Goal: Information Seeking & Learning: Learn about a topic

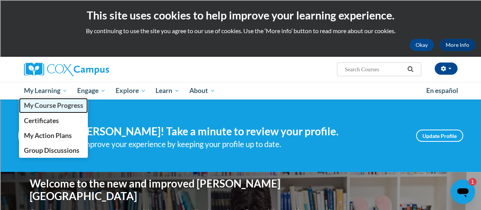
click at [60, 105] on span "My Course Progress" at bounding box center [53, 105] width 59 height 8
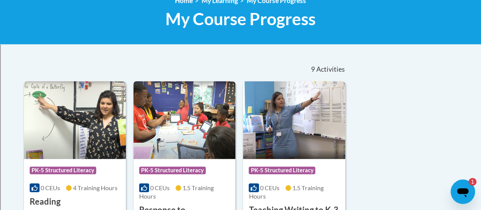
scroll to position [190, 0]
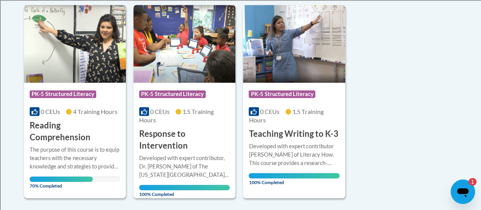
click at [61, 145] on div "The purpose of this course is to equip teachers with the necessary knowledge an…" at bounding box center [75, 157] width 91 height 25
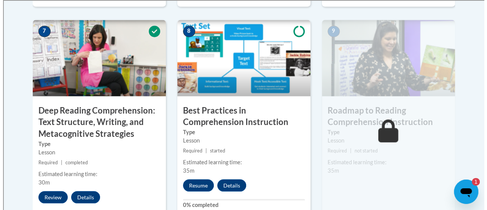
scroll to position [673, 0]
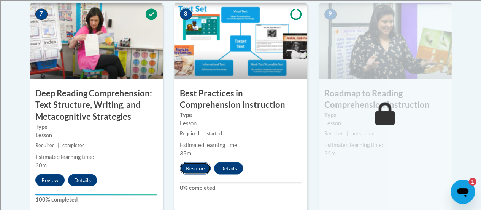
click at [193, 167] on button "Resume" at bounding box center [195, 168] width 31 height 12
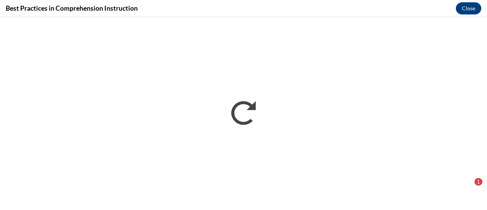
scroll to position [0, 0]
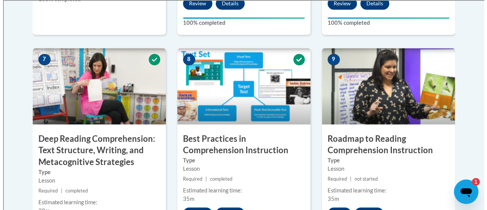
scroll to position [647, 0]
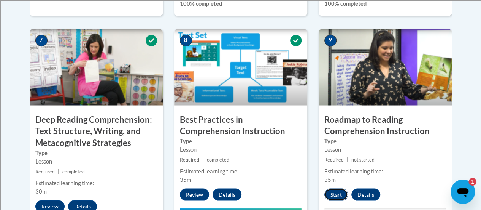
click at [338, 196] on button "Start" at bounding box center [336, 194] width 24 height 12
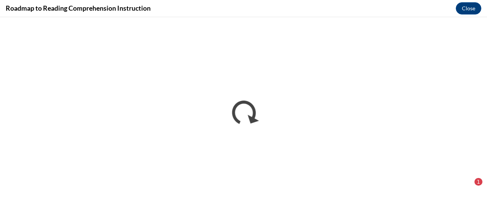
scroll to position [0, 0]
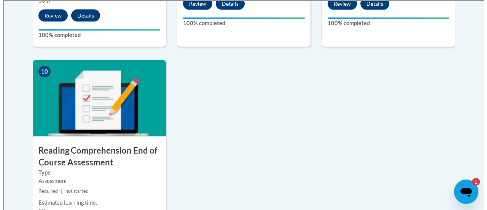
scroll to position [913, 0]
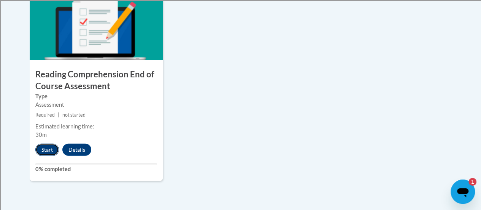
click at [48, 149] on button "Start" at bounding box center [47, 149] width 24 height 12
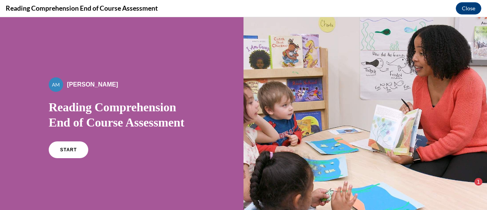
scroll to position [0, 0]
click at [69, 151] on span "START" at bounding box center [68, 150] width 17 height 6
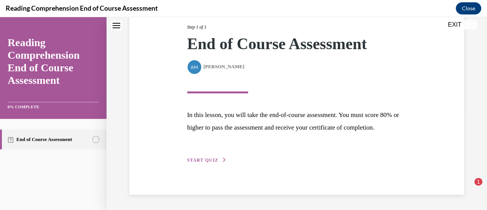
scroll to position [111, 0]
click at [210, 158] on span "START QUIZ" at bounding box center [202, 159] width 31 height 5
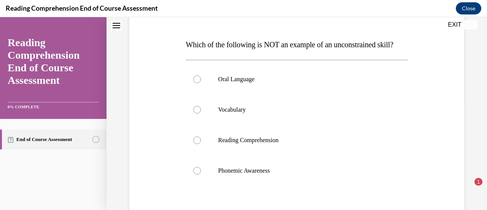
scroll to position [114, 0]
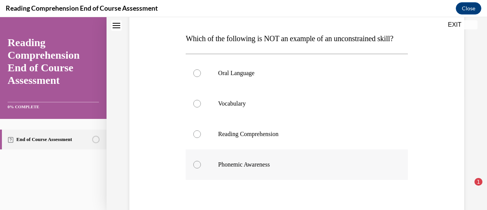
click at [194, 168] on div at bounding box center [197, 165] width 8 height 8
click at [194, 168] on input "Phonemic Awareness" at bounding box center [197, 165] width 8 height 8
radio input "true"
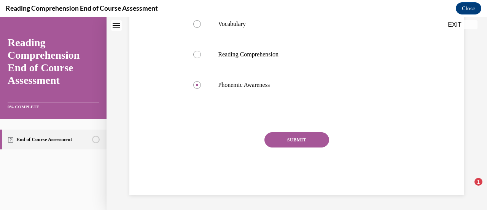
click at [297, 140] on button "SUBMIT" at bounding box center [296, 139] width 65 height 15
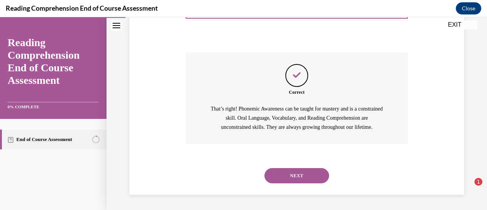
scroll to position [288, 0]
click at [304, 173] on button "NEXT" at bounding box center [296, 175] width 65 height 15
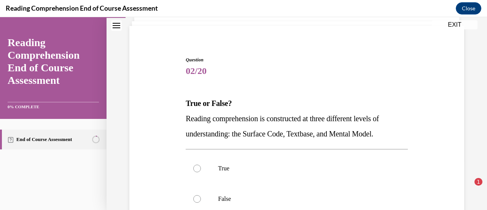
scroll to position [76, 0]
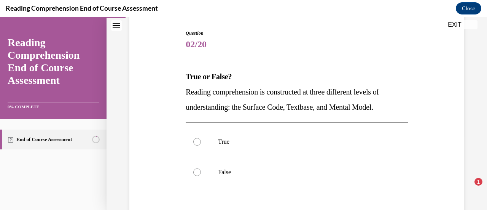
drag, startPoint x: 185, startPoint y: 92, endPoint x: 395, endPoint y: 106, distance: 210.0
click at [395, 106] on p "Reading comprehension is constructed at three different levels of understanding…" at bounding box center [297, 99] width 222 height 30
copy span "Reading comprehension is constructed at three different levels of understanding…"
click at [291, 135] on label "True" at bounding box center [297, 141] width 222 height 30
click at [201, 138] on input "True" at bounding box center [197, 142] width 8 height 8
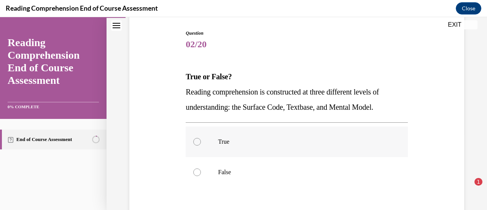
radio input "true"
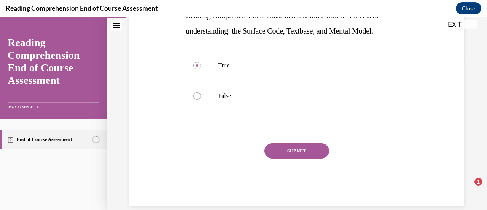
click at [307, 149] on button "SUBMIT" at bounding box center [296, 150] width 65 height 15
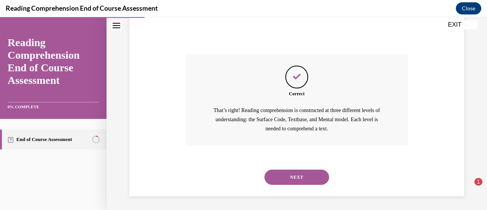
scroll to position [242, 0]
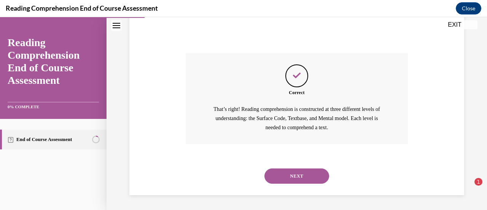
click at [308, 173] on button "NEXT" at bounding box center [296, 175] width 65 height 15
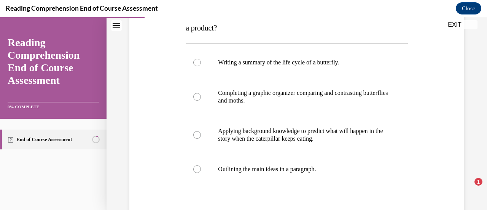
scroll to position [152, 0]
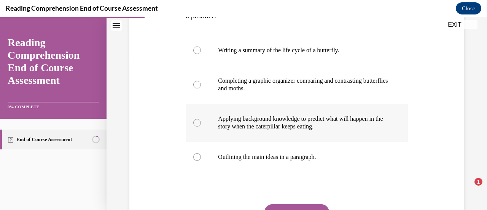
click at [195, 122] on div at bounding box center [197, 123] width 8 height 8
click at [195, 122] on input "Applying background knowledge to predict what will happen in the story when the…" at bounding box center [197, 123] width 8 height 8
radio input "true"
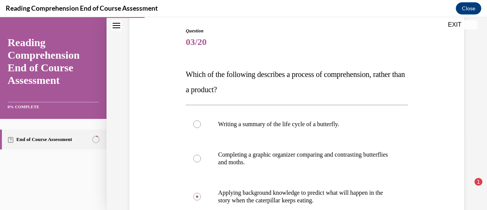
scroll to position [76, 0]
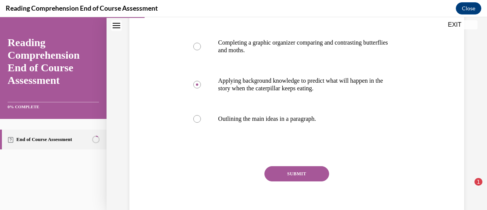
click at [283, 170] on button "SUBMIT" at bounding box center [296, 173] width 65 height 15
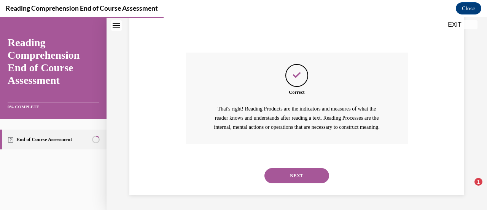
scroll to position [312, 0]
click at [301, 172] on button "NEXT" at bounding box center [296, 175] width 65 height 15
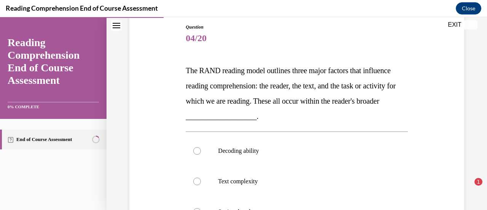
scroll to position [114, 0]
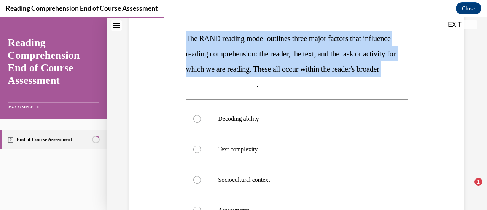
drag, startPoint x: 186, startPoint y: 39, endPoint x: 239, endPoint y: 88, distance: 72.4
click at [239, 88] on p "The RAND reading model outlines three major factors that influence reading comp…" at bounding box center [297, 61] width 222 height 61
copy span "The RAND reading model outlines three major factors that influence reading comp…"
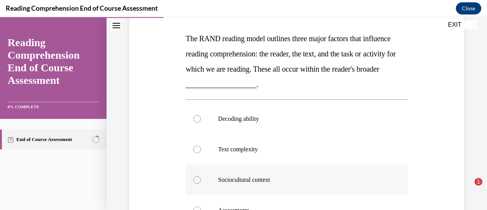
click at [193, 179] on div at bounding box center [197, 180] width 8 height 8
click at [193, 179] on input "Sociocultural context" at bounding box center [197, 180] width 8 height 8
radio input "true"
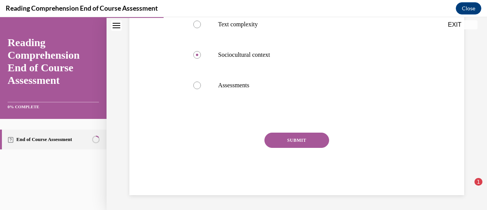
click at [307, 139] on button "SUBMIT" at bounding box center [296, 139] width 65 height 15
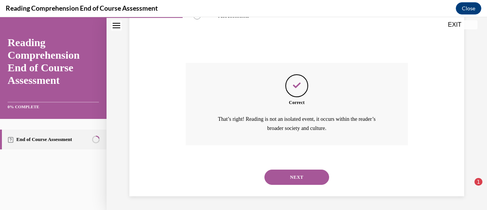
scroll to position [309, 0]
click at [302, 173] on button "NEXT" at bounding box center [296, 176] width 65 height 15
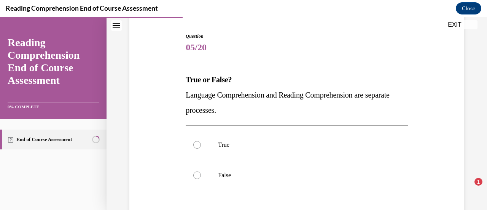
scroll to position [76, 0]
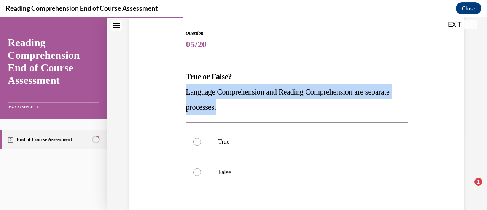
drag, startPoint x: 185, startPoint y: 91, endPoint x: 270, endPoint y: 109, distance: 87.5
click at [270, 109] on p "Language Comprehension and Reading Comprehension are separate processes." at bounding box center [297, 99] width 222 height 30
copy span "Language Comprehension and Reading Comprehension are separate processes."
click at [294, 113] on p "Language Comprehension and Reading Comprehension are separate processes." at bounding box center [297, 99] width 222 height 30
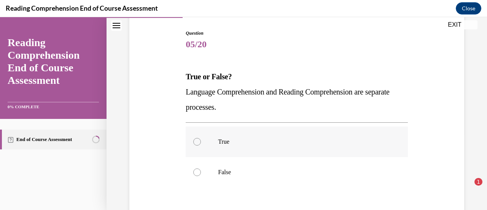
click at [197, 144] on div at bounding box center [197, 142] width 8 height 8
click at [197, 144] on input "True" at bounding box center [197, 142] width 8 height 8
radio input "true"
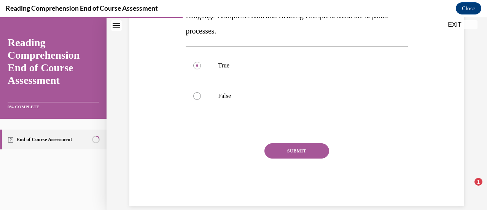
click at [301, 153] on button "SUBMIT" at bounding box center [296, 150] width 65 height 15
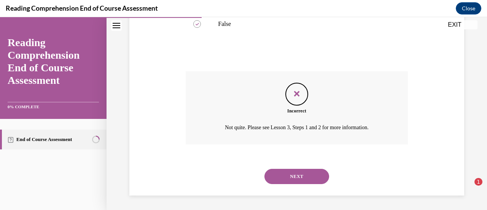
scroll to position [224, 0]
click at [287, 172] on button "NEXT" at bounding box center [296, 175] width 65 height 15
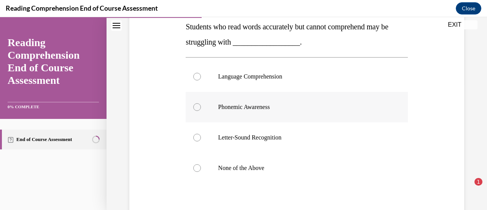
scroll to position [114, 0]
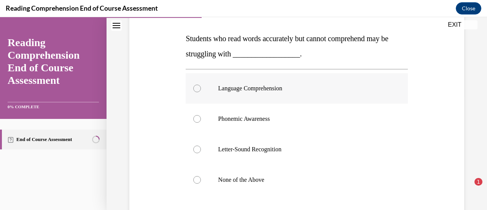
click at [199, 88] on div at bounding box center [197, 88] width 8 height 8
click at [199, 88] on input "Language Comprehension" at bounding box center [197, 88] width 8 height 8
radio input "true"
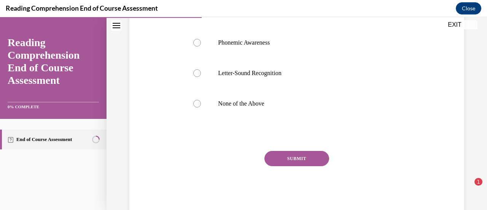
click at [304, 158] on button "SUBMIT" at bounding box center [296, 158] width 65 height 15
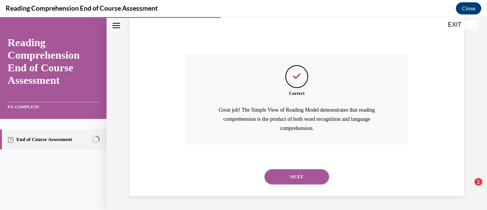
scroll to position [288, 0]
click at [297, 176] on button "NEXT" at bounding box center [296, 175] width 65 height 15
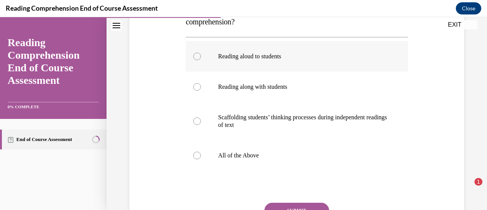
scroll to position [152, 0]
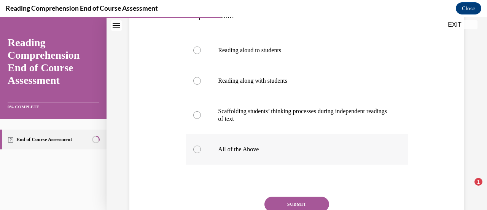
click at [197, 148] on div at bounding box center [197, 149] width 8 height 8
click at [197, 148] on input "All of the Above" at bounding box center [197, 149] width 8 height 8
radio input "true"
click at [299, 202] on button "SUBMIT" at bounding box center [296, 203] width 65 height 15
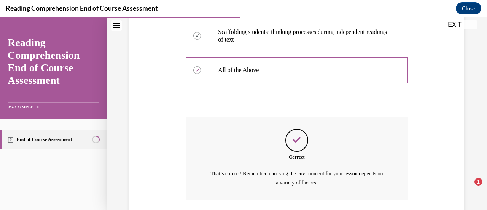
scroll to position [286, 0]
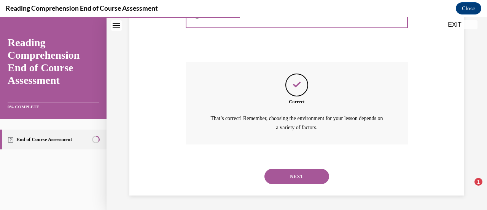
click at [303, 179] on button "NEXT" at bounding box center [296, 176] width 65 height 15
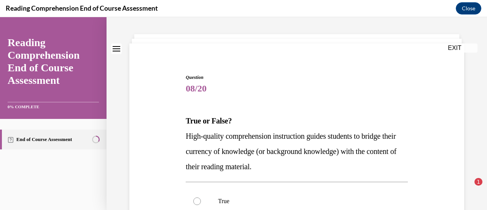
scroll to position [76, 0]
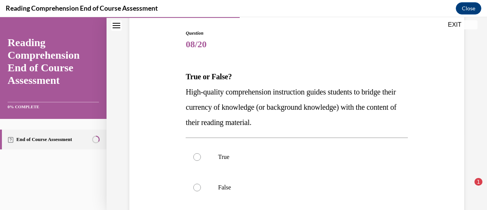
drag, startPoint x: 186, startPoint y: 91, endPoint x: 307, endPoint y: 117, distance: 123.7
click at [307, 117] on p "High-quality comprehension instruction guides students to bridge their currency…" at bounding box center [297, 107] width 222 height 46
copy span "High-quality comprehension instruction guides students to bridge their currency…"
click at [292, 46] on span "08/20" at bounding box center [297, 44] width 222 height 15
click at [195, 160] on label "True" at bounding box center [297, 157] width 222 height 30
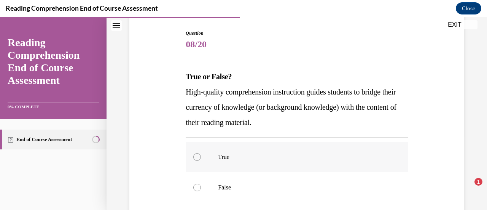
click at [195, 160] on input "True" at bounding box center [197, 157] width 8 height 8
radio input "true"
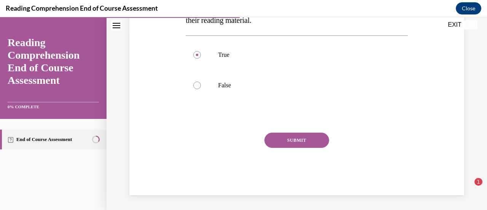
click at [298, 140] on button "SUBMIT" at bounding box center [296, 139] width 65 height 15
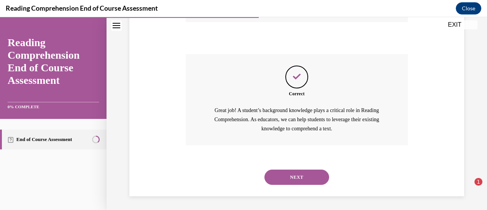
scroll to position [258, 0]
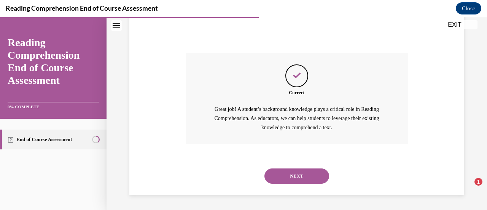
click at [296, 176] on button "NEXT" at bounding box center [296, 175] width 65 height 15
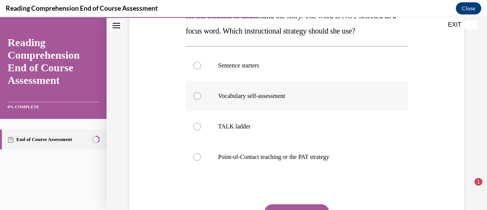
scroll to position [114, 0]
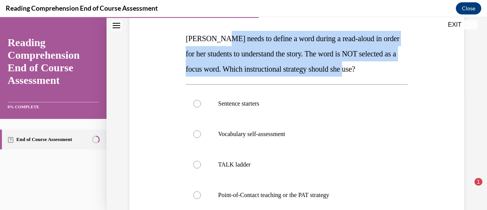
drag, startPoint x: 223, startPoint y: 40, endPoint x: 385, endPoint y: 65, distance: 164.4
click at [385, 65] on p "Mrs. Ivie needs to define a word during a read-aloud in order for her students …" at bounding box center [297, 54] width 222 height 46
copy span "needs to define a word during a read-aloud in order for her students to underst…"
click at [432, 38] on div "Question 09/20 Mrs. Ivie needs to define a word during a read-aloud in order fo…" at bounding box center [296, 136] width 339 height 335
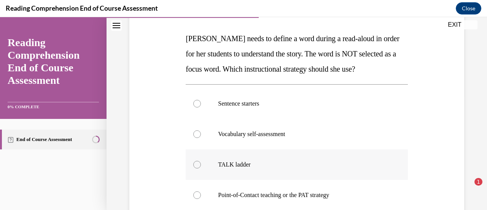
click at [195, 162] on div at bounding box center [197, 165] width 8 height 8
click at [195, 162] on input "TALK ladder" at bounding box center [197, 165] width 8 height 8
radio input "true"
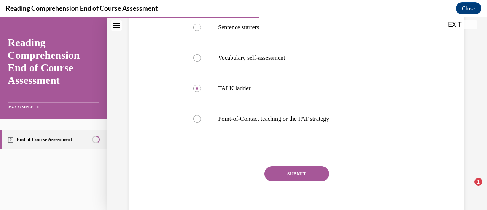
click at [302, 171] on button "SUBMIT" at bounding box center [296, 173] width 65 height 15
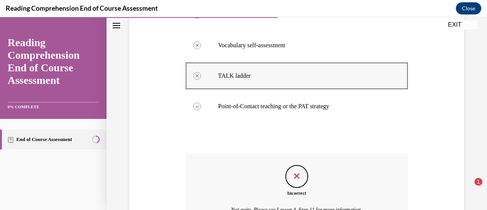
scroll to position [285, 0]
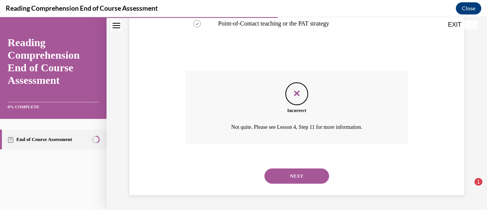
click at [297, 173] on button "NEXT" at bounding box center [296, 175] width 65 height 15
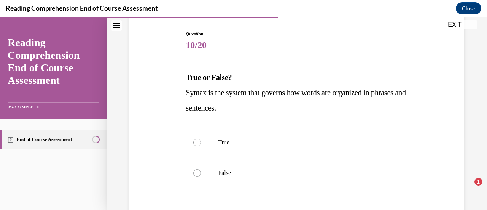
scroll to position [76, 0]
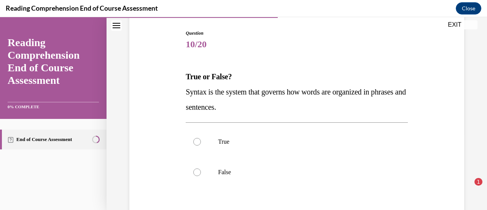
drag, startPoint x: 185, startPoint y: 90, endPoint x: 288, endPoint y: 103, distance: 103.9
click at [288, 103] on p "Syntax is the system that governs how words are organized in phrases and senten…" at bounding box center [297, 99] width 222 height 30
copy span "Syntax is the system that governs how words are organized in phrases and senten…"
click at [311, 54] on div "Question 10/20 True or False? Syntax is the system that governs how words are o…" at bounding box center [297, 156] width 222 height 252
click at [196, 142] on div at bounding box center [197, 142] width 8 height 8
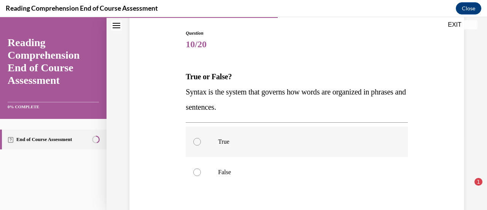
click at [196, 142] on input "True" at bounding box center [197, 142] width 8 height 8
radio input "true"
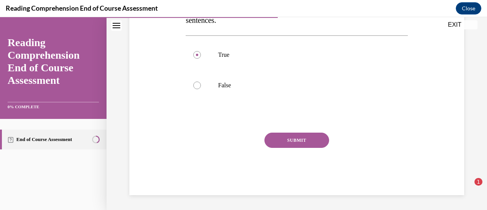
click at [303, 140] on button "SUBMIT" at bounding box center [296, 139] width 65 height 15
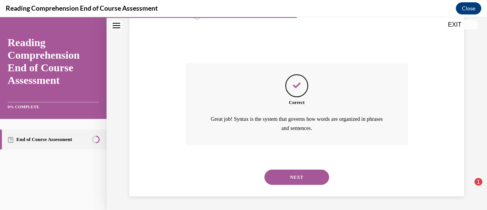
scroll to position [233, 0]
click at [296, 175] on button "NEXT" at bounding box center [296, 176] width 65 height 15
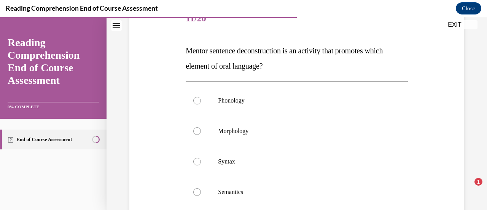
scroll to position [114, 0]
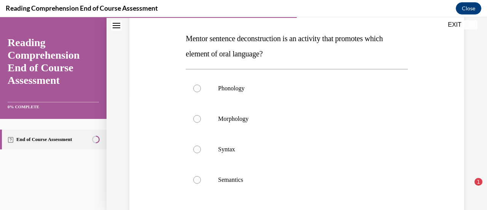
drag, startPoint x: 186, startPoint y: 39, endPoint x: 278, endPoint y: 52, distance: 92.6
click at [278, 52] on p "Mentor sentence deconstruction is an activity that promotes which element of or…" at bounding box center [297, 46] width 222 height 30
copy span "Mentor sentence deconstruction is an activity that promotes which element of or…"
click at [343, 61] on div "Question 11/20 Mentor sentence deconstruction is an activity that promotes whic…" at bounding box center [297, 140] width 222 height 297
click at [194, 149] on div at bounding box center [197, 149] width 8 height 8
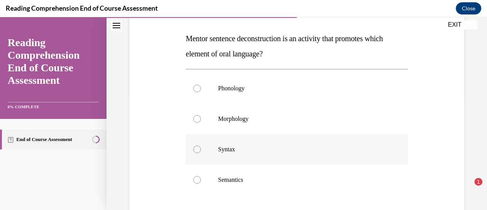
click at [194, 149] on input "Syntax" at bounding box center [197, 149] width 8 height 8
radio input "true"
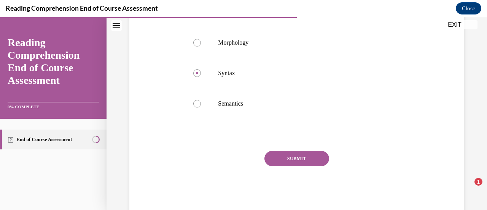
click at [296, 162] on button "SUBMIT" at bounding box center [296, 158] width 65 height 15
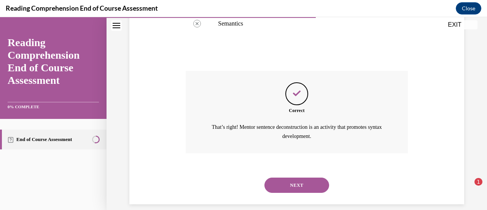
scroll to position [279, 0]
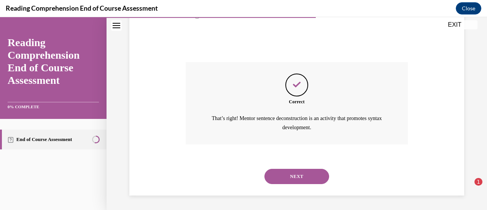
click at [302, 177] on button "NEXT" at bounding box center [296, 176] width 65 height 15
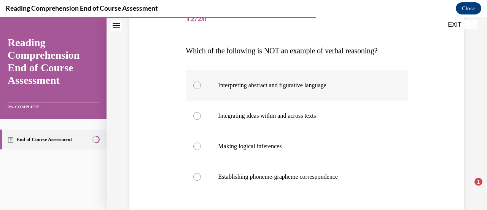
scroll to position [114, 0]
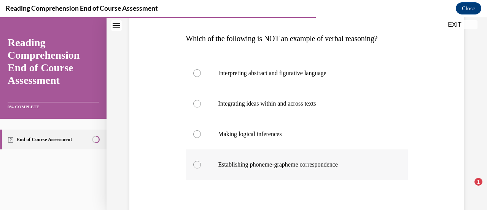
click at [196, 165] on div at bounding box center [197, 165] width 8 height 8
click at [196, 165] on input "Establishing phoneme-grapheme correspondence" at bounding box center [197, 165] width 8 height 8
radio input "true"
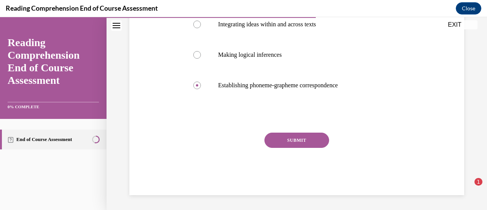
click at [295, 142] on button "SUBMIT" at bounding box center [296, 139] width 65 height 15
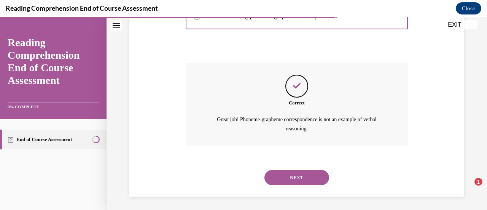
scroll to position [264, 0]
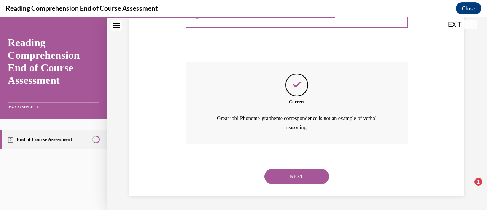
click at [302, 174] on button "NEXT" at bounding box center [296, 176] width 65 height 15
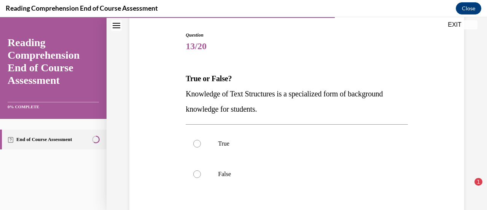
scroll to position [76, 0]
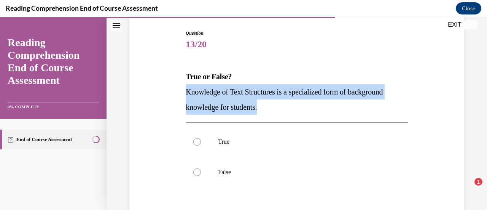
drag, startPoint x: 186, startPoint y: 89, endPoint x: 293, endPoint y: 107, distance: 108.7
click at [293, 107] on p "Knowledge of Text Structures is a specialized form of background knowledge for …" at bounding box center [297, 99] width 222 height 30
copy span "Knowledge of Text Structures is a specialized form of background knowledge for …"
click at [291, 114] on div "Question 13/20 True or False? Knowledge of Text Structures is a specialized for…" at bounding box center [297, 156] width 222 height 252
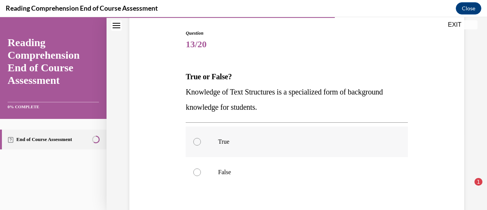
click at [195, 142] on div at bounding box center [197, 142] width 8 height 8
click at [195, 142] on input "True" at bounding box center [197, 142] width 8 height 8
radio input "true"
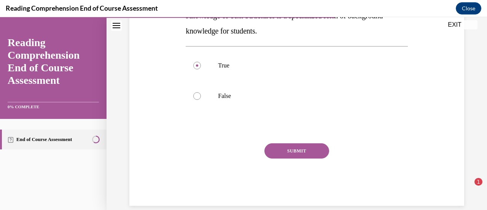
click at [313, 151] on button "SUBMIT" at bounding box center [296, 150] width 65 height 15
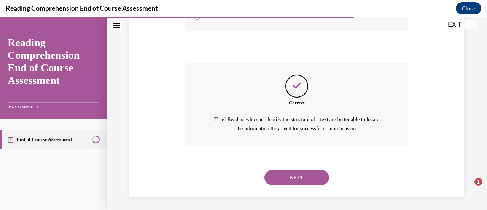
scroll to position [233, 0]
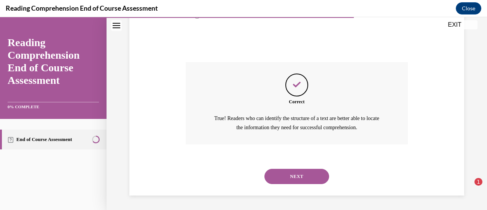
click at [290, 175] on button "NEXT" at bounding box center [296, 176] width 65 height 15
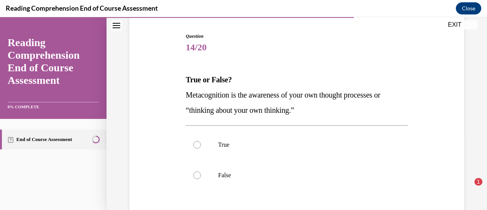
scroll to position [76, 0]
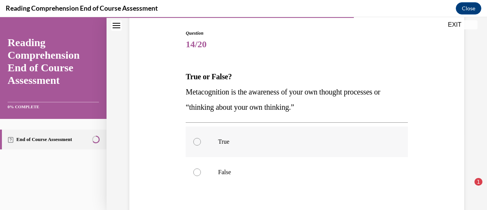
click at [198, 141] on div at bounding box center [197, 142] width 8 height 8
click at [198, 141] on input "True" at bounding box center [197, 142] width 8 height 8
radio input "true"
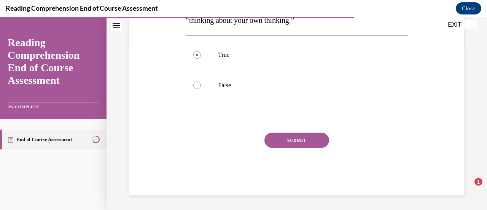
click at [307, 139] on button "SUBMIT" at bounding box center [296, 139] width 65 height 15
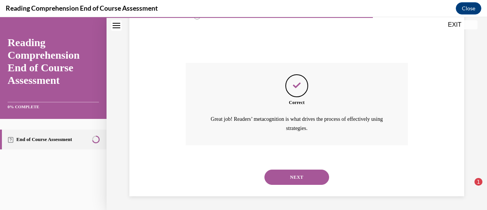
scroll to position [233, 0]
click at [297, 178] on button "NEXT" at bounding box center [296, 176] width 65 height 15
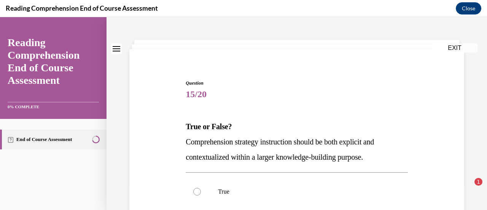
scroll to position [76, 0]
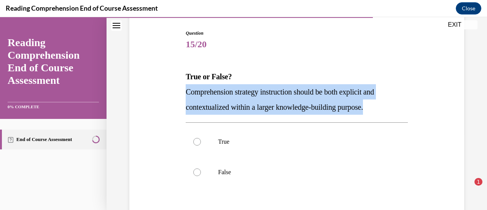
drag, startPoint x: 186, startPoint y: 90, endPoint x: 395, endPoint y: 112, distance: 210.7
click at [395, 112] on p "Comprehension strategy instruction should be both explicit and contextualized w…" at bounding box center [297, 99] width 222 height 30
copy span "Comprehension strategy instruction should be both explicit and contextualized w…"
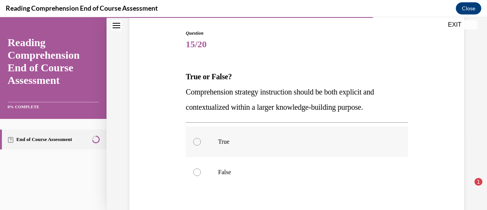
click at [298, 127] on label "True" at bounding box center [297, 141] width 222 height 30
click at [201, 138] on input "True" at bounding box center [197, 142] width 8 height 8
radio input "true"
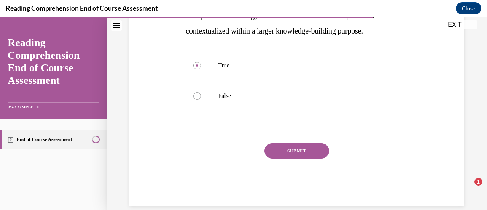
click at [307, 153] on button "SUBMIT" at bounding box center [296, 150] width 65 height 15
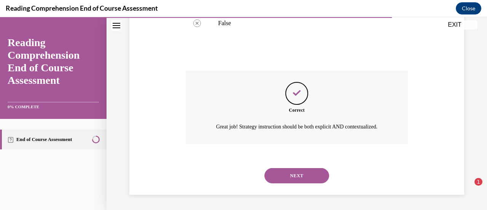
scroll to position [233, 0]
click at [291, 174] on button "NEXT" at bounding box center [296, 175] width 65 height 15
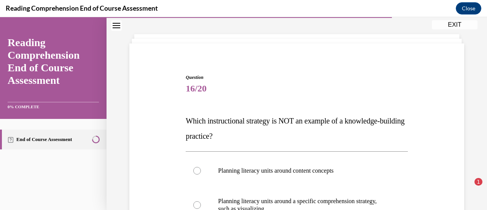
scroll to position [76, 0]
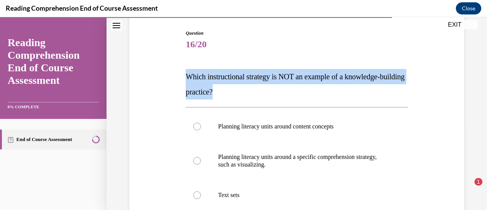
drag, startPoint x: 185, startPoint y: 73, endPoint x: 251, endPoint y: 96, distance: 70.0
click at [251, 96] on p "Which instructional strategy is NOT an example of a knowledge-building practice?" at bounding box center [297, 84] width 222 height 30
copy span "Which instructional strategy is NOT an example of a knowledge-building practice?"
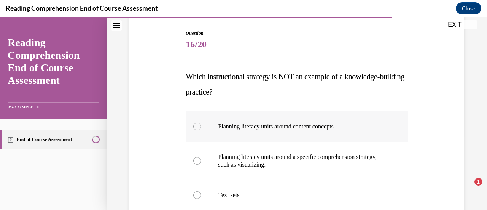
click at [396, 117] on label "Planning literacy units around content concepts" at bounding box center [297, 126] width 222 height 30
click at [201, 122] on input "Planning literacy units around content concepts" at bounding box center [197, 126] width 8 height 8
radio input "true"
click at [377, 94] on p "Which instructional strategy is NOT an example of a knowledge-building practice?" at bounding box center [297, 84] width 222 height 30
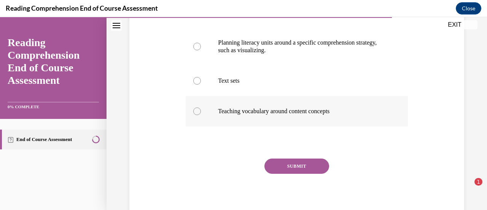
scroll to position [114, 0]
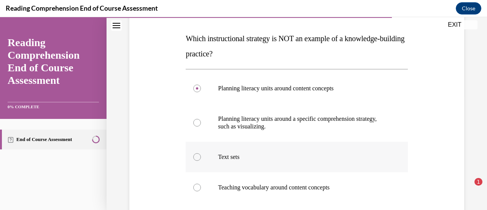
click at [194, 157] on div at bounding box center [197, 157] width 8 height 8
click at [194, 157] on input "Text sets" at bounding box center [197, 157] width 8 height 8
radio input "true"
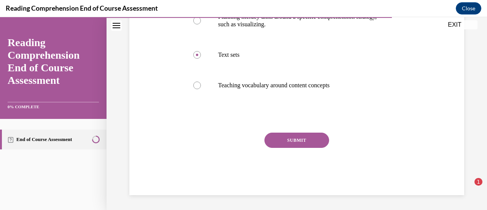
click at [295, 140] on button "SUBMIT" at bounding box center [296, 139] width 65 height 15
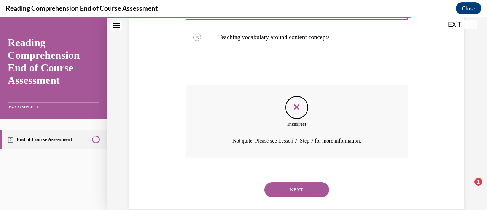
scroll to position [278, 0]
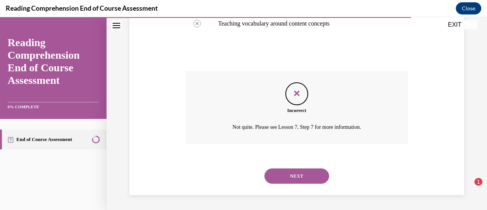
click at [316, 172] on button "NEXT" at bounding box center [296, 175] width 65 height 15
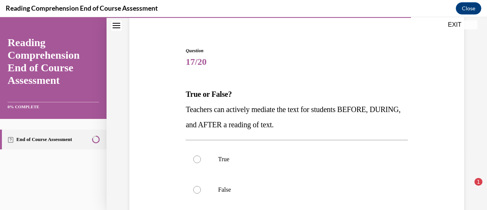
scroll to position [76, 0]
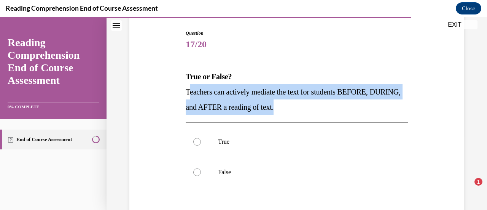
drag, startPoint x: 186, startPoint y: 91, endPoint x: 347, endPoint y: 107, distance: 161.0
click at [347, 107] on p "Teachers can actively mediate the text for students BEFORE, DURING, and AFTER a…" at bounding box center [297, 99] width 222 height 30
click at [346, 109] on p "Teachers can actively mediate the text for students BEFORE, DURING, and AFTER a…" at bounding box center [297, 99] width 222 height 30
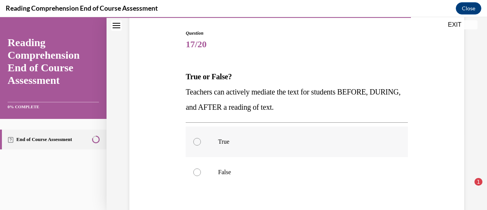
click at [194, 146] on label "True" at bounding box center [297, 141] width 222 height 30
click at [194, 145] on input "True" at bounding box center [197, 142] width 8 height 8
radio input "true"
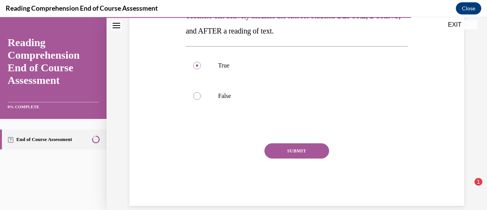
click at [317, 149] on button "SUBMIT" at bounding box center [296, 150] width 65 height 15
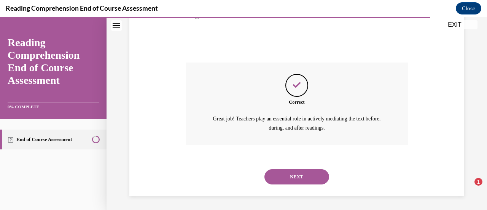
scroll to position [233, 0]
click at [308, 173] on button "NEXT" at bounding box center [296, 176] width 65 height 15
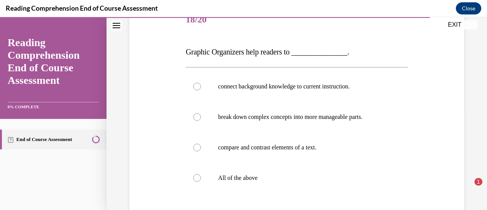
scroll to position [114, 0]
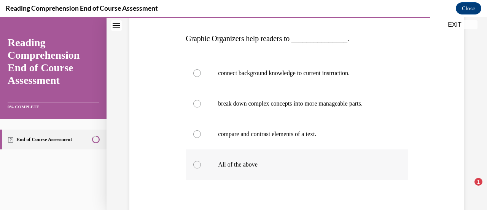
click at [196, 164] on div at bounding box center [197, 165] width 8 height 8
click at [196, 164] on input "All of the above" at bounding box center [197, 165] width 8 height 8
radio input "true"
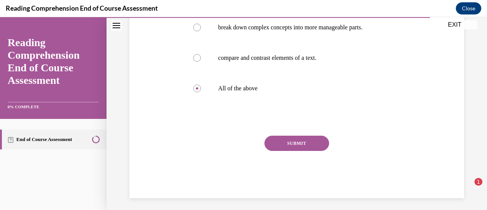
click at [313, 141] on button "SUBMIT" at bounding box center [296, 142] width 65 height 15
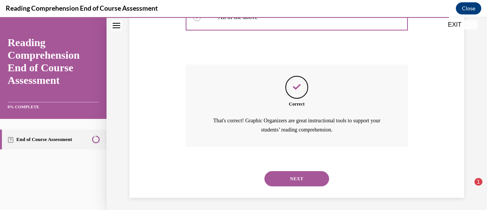
scroll to position [264, 0]
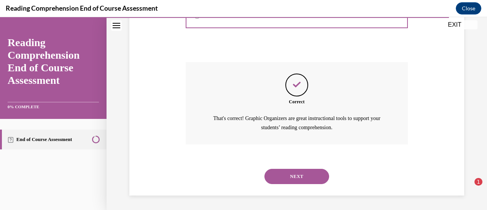
click at [318, 170] on button "NEXT" at bounding box center [296, 176] width 65 height 15
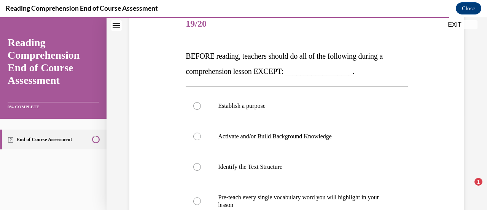
scroll to position [114, 0]
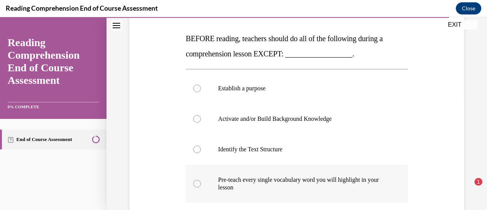
click at [194, 183] on div at bounding box center [197, 184] width 8 height 8
click at [194, 183] on input "Pre-teach every single vocabulary word you will highlight in your lesson" at bounding box center [197, 184] width 8 height 8
radio input "true"
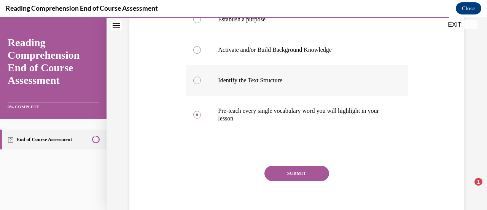
scroll to position [190, 0]
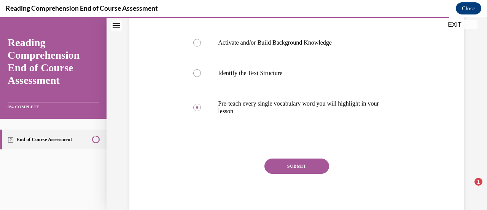
click at [306, 163] on button "SUBMIT" at bounding box center [296, 165] width 65 height 15
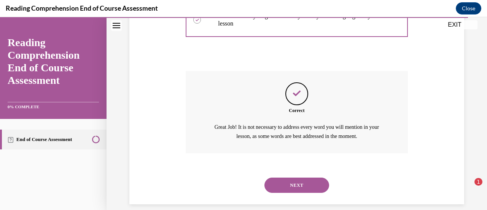
scroll to position [286, 0]
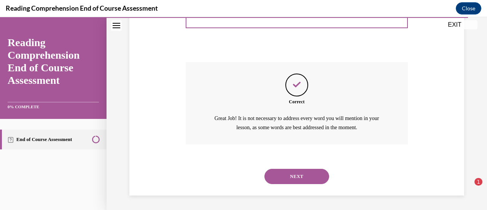
click at [295, 174] on button "NEXT" at bounding box center [296, 176] width 65 height 15
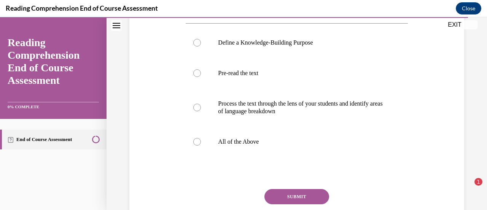
scroll to position [152, 0]
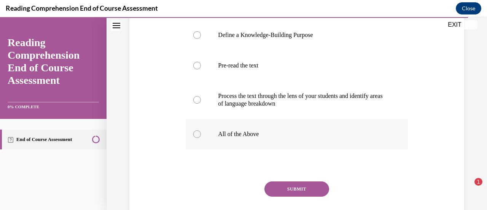
click at [199, 138] on div at bounding box center [197, 134] width 8 height 8
click at [199, 138] on input "All of the Above" at bounding box center [197, 134] width 8 height 8
radio input "true"
click at [313, 196] on button "SUBMIT" at bounding box center [296, 188] width 65 height 15
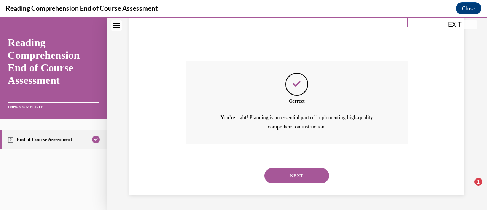
scroll to position [286, 0]
click at [312, 174] on button "NEXT" at bounding box center [296, 175] width 65 height 15
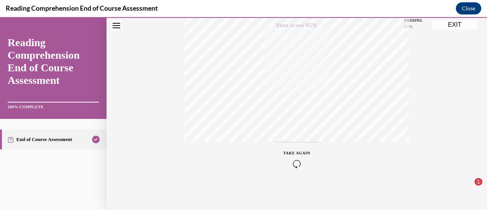
scroll to position [0, 0]
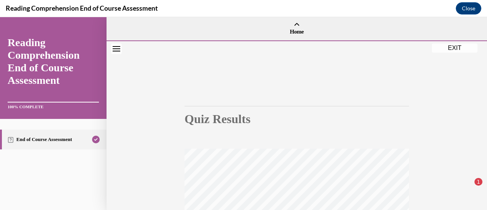
click at [444, 45] on button "EXIT" at bounding box center [455, 47] width 46 height 9
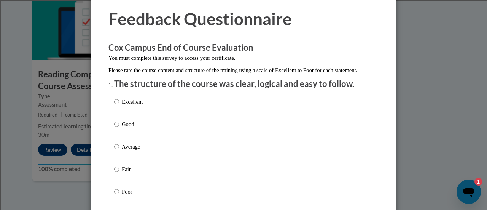
scroll to position [76, 0]
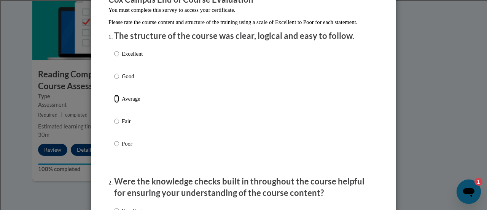
click at [114, 103] on input "Average" at bounding box center [116, 98] width 5 height 8
radio input "true"
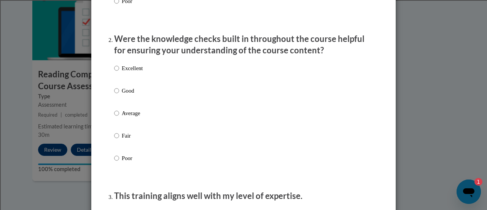
scroll to position [228, 0]
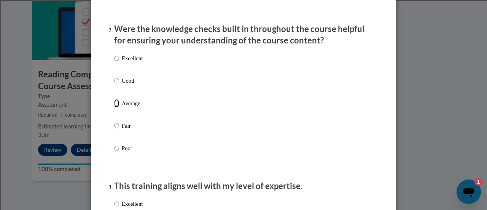
click at [114, 107] on input "Average" at bounding box center [116, 103] width 5 height 8
radio input "true"
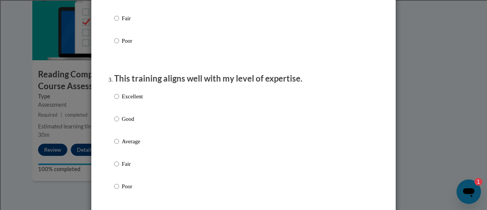
scroll to position [342, 0]
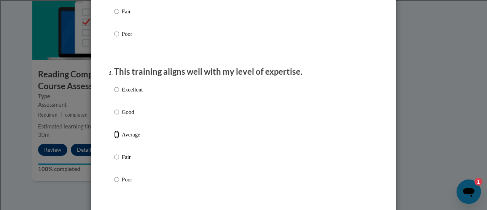
click at [115, 138] on input "Average" at bounding box center [116, 134] width 5 height 8
radio input "true"
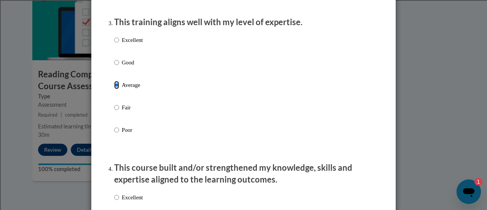
scroll to position [494, 0]
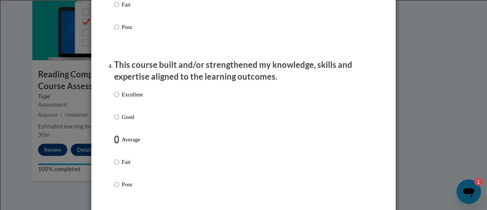
click at [114, 143] on input "Average" at bounding box center [116, 139] width 5 height 8
radio input "true"
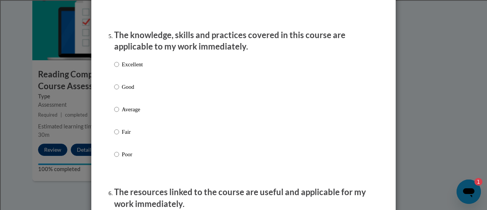
scroll to position [685, 0]
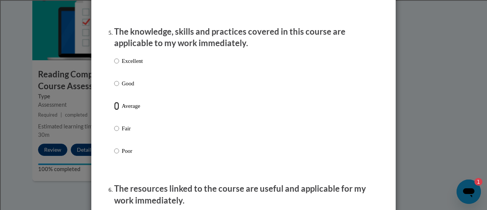
click at [115, 110] on input "Average" at bounding box center [116, 106] width 5 height 8
radio input "true"
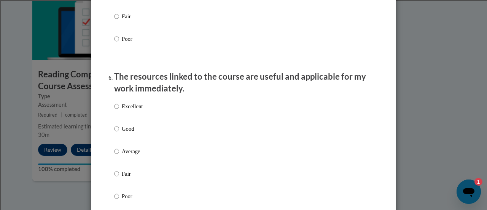
scroll to position [799, 0]
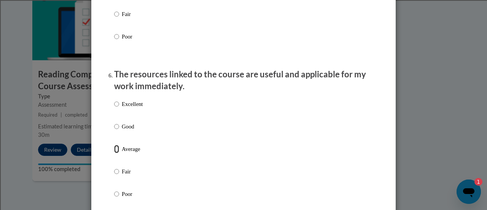
click at [114, 153] on input "Average" at bounding box center [116, 149] width 5 height 8
radio input "true"
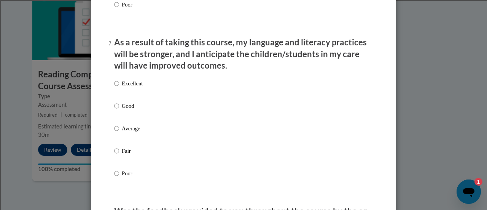
scroll to position [989, 0]
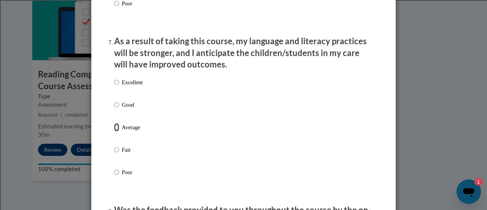
click at [114, 131] on input "Average" at bounding box center [116, 127] width 5 height 8
radio input "true"
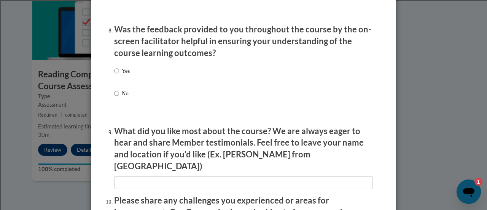
scroll to position [1179, 0]
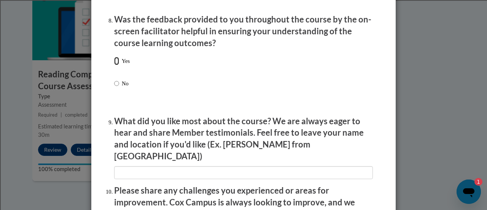
click at [114, 65] on input "Yes" at bounding box center [116, 61] width 5 height 8
radio input "true"
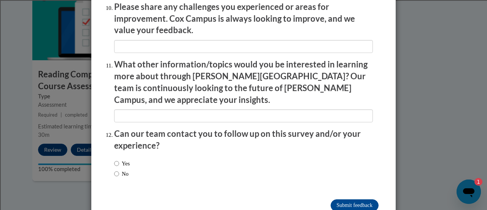
scroll to position [1372, 0]
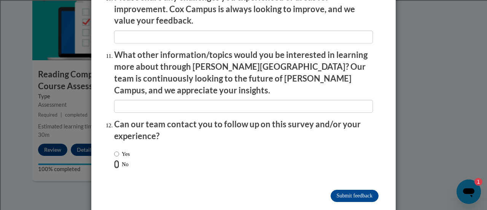
click at [114, 160] on input "No" at bounding box center [116, 164] width 5 height 8
radio input "true"
click at [358, 189] on input "Submit feedback" at bounding box center [355, 195] width 48 height 12
